Goal: Find specific page/section: Find specific page/section

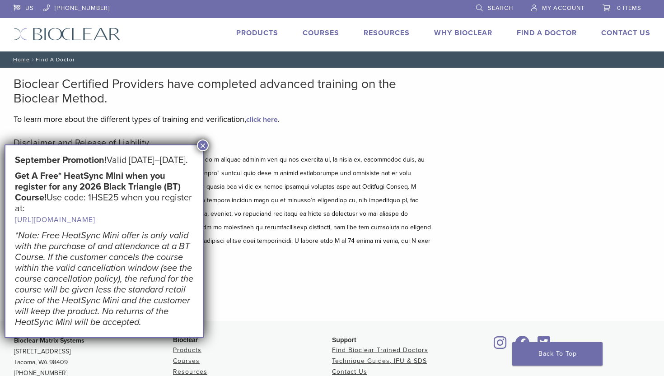
click at [202, 145] on button "×" at bounding box center [203, 145] width 12 height 12
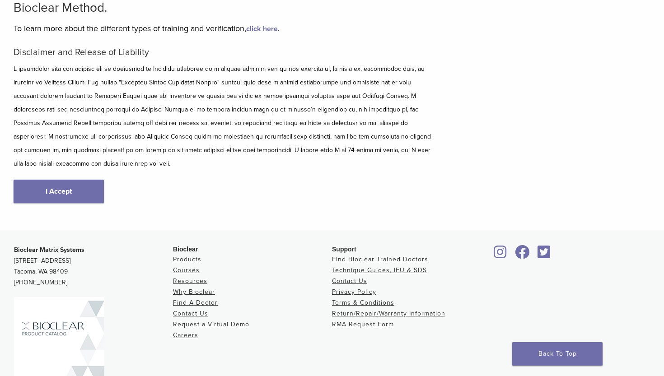
scroll to position [97, 0]
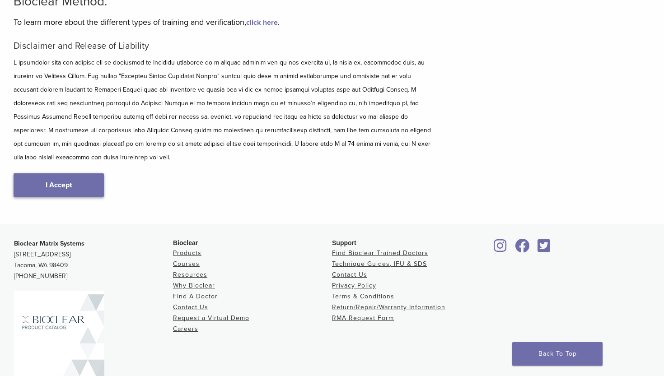
click at [82, 176] on link "I Accept" at bounding box center [59, 184] width 90 height 23
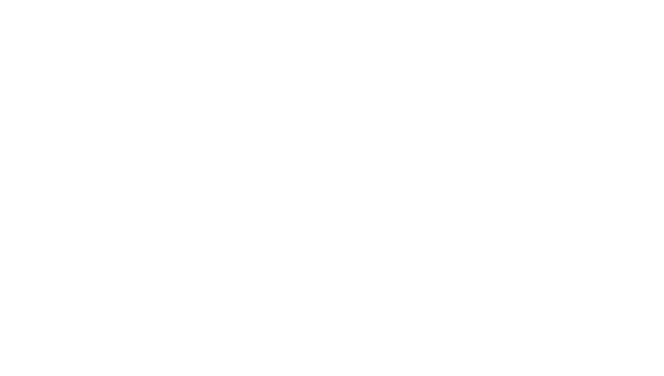
scroll to position [232, 0]
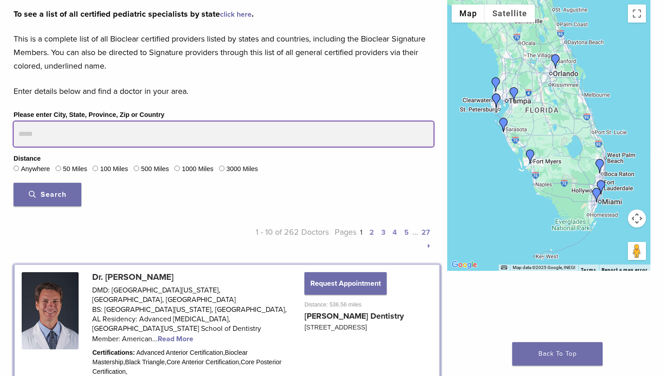
click at [74, 124] on input "Please enter City, State, Province, Zip or Country" at bounding box center [224, 133] width 420 height 25
type input "*****"
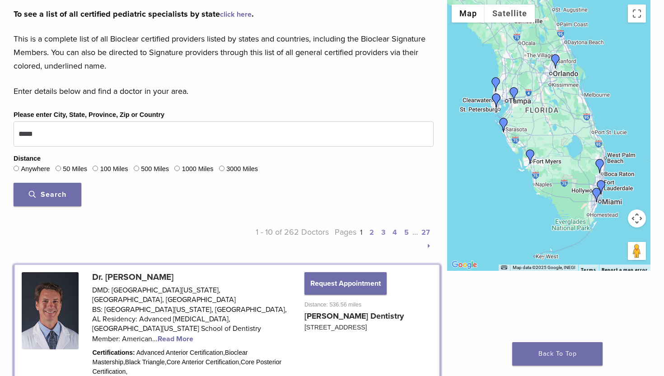
click at [106, 167] on label "100 Miles" at bounding box center [114, 169] width 28 height 10
click at [61, 192] on span "Search" at bounding box center [47, 194] width 37 height 9
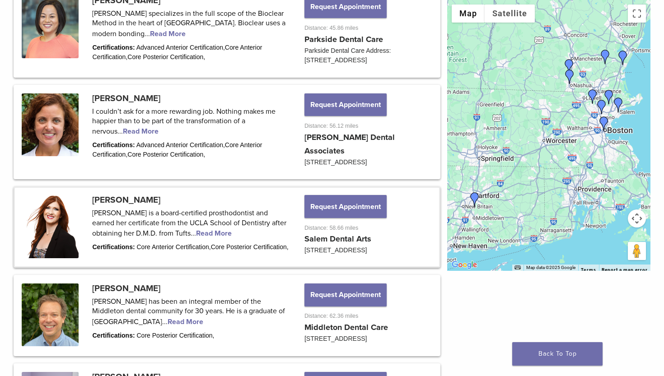
scroll to position [442, 0]
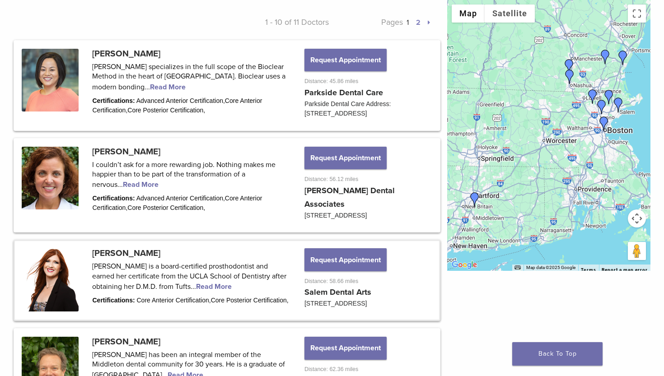
drag, startPoint x: 211, startPoint y: 242, endPoint x: 179, endPoint y: 242, distance: 32.0
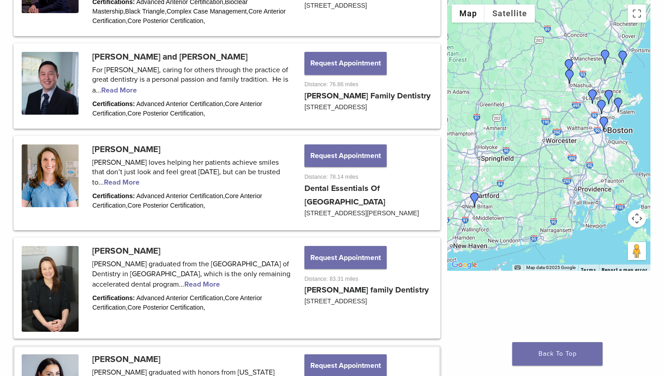
scroll to position [817, 0]
